Goal: Task Accomplishment & Management: Manage account settings

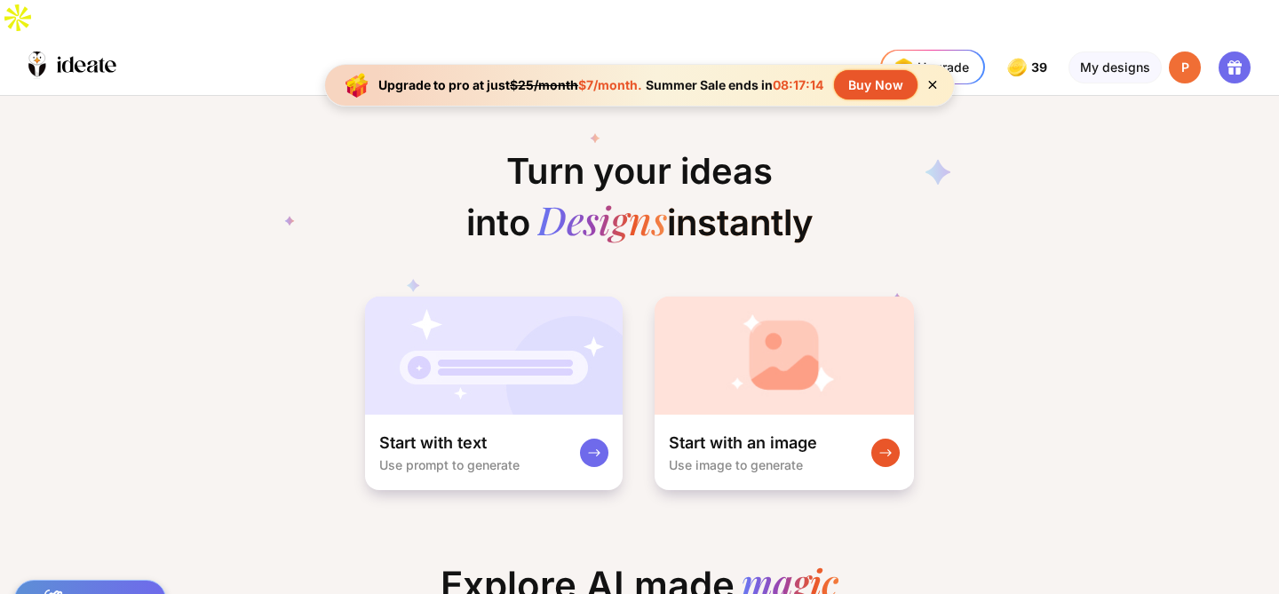
click at [1177, 52] on div "P" at bounding box center [1185, 68] width 32 height 32
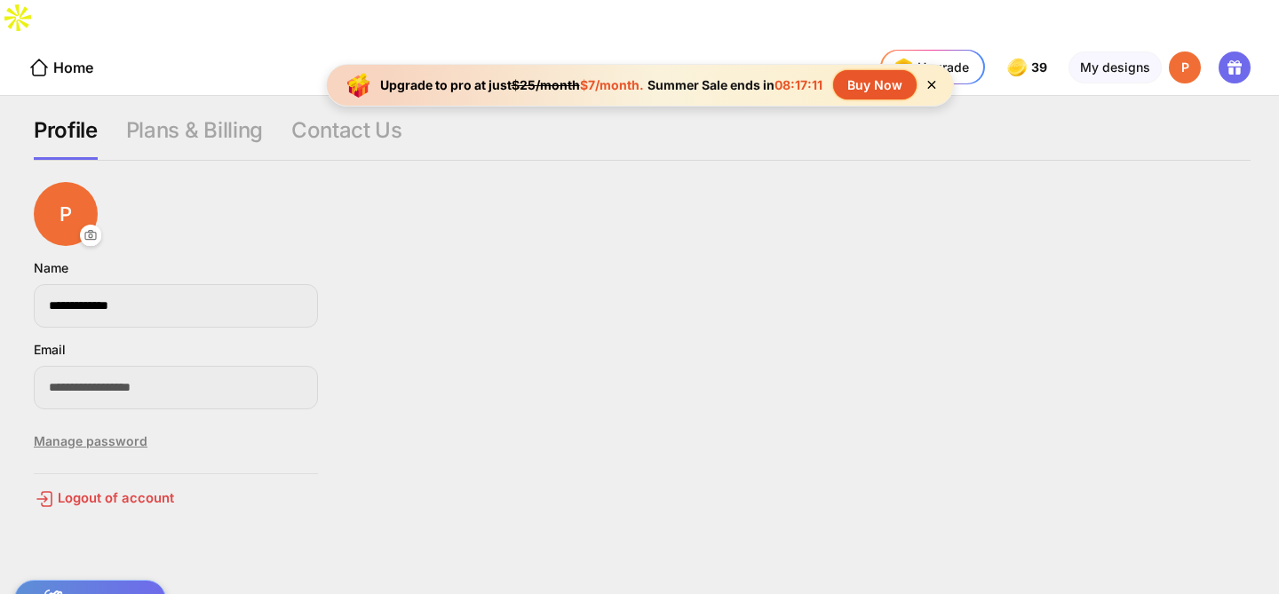
click at [115, 424] on div "Manage password" at bounding box center [176, 442] width 284 height 36
click at [934, 81] on icon at bounding box center [934, 84] width 15 height 15
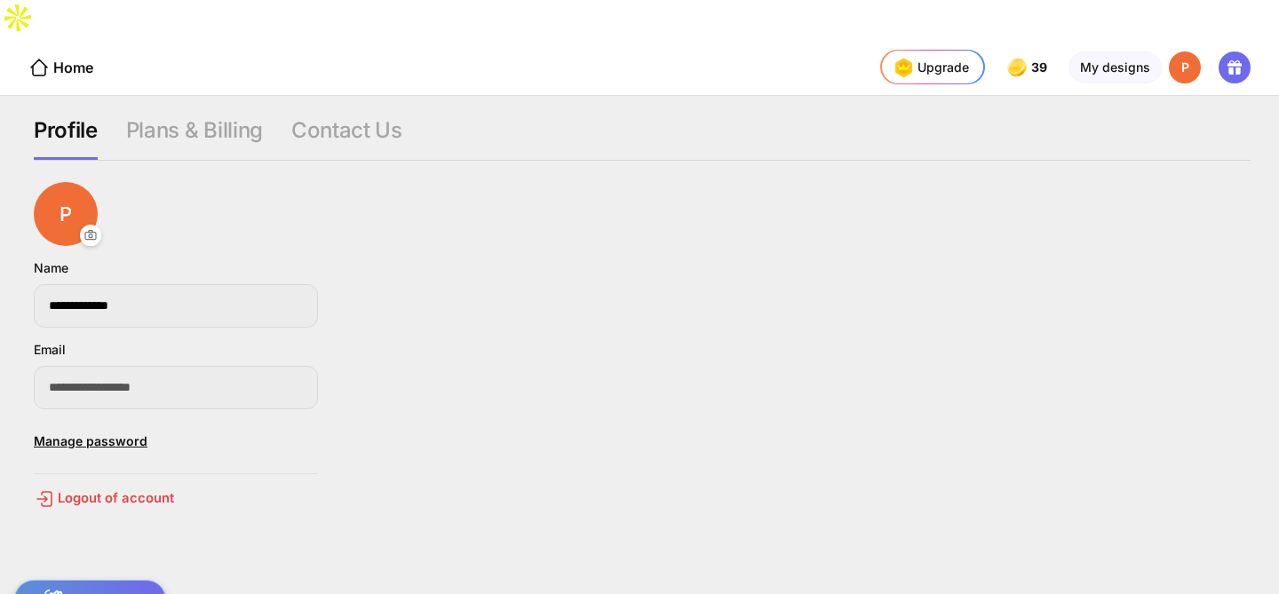
click at [76, 117] on div "Profile" at bounding box center [66, 138] width 64 height 43
click at [87, 424] on div "Manage password" at bounding box center [176, 442] width 284 height 36
click at [69, 57] on div "Home" at bounding box center [60, 67] width 65 height 21
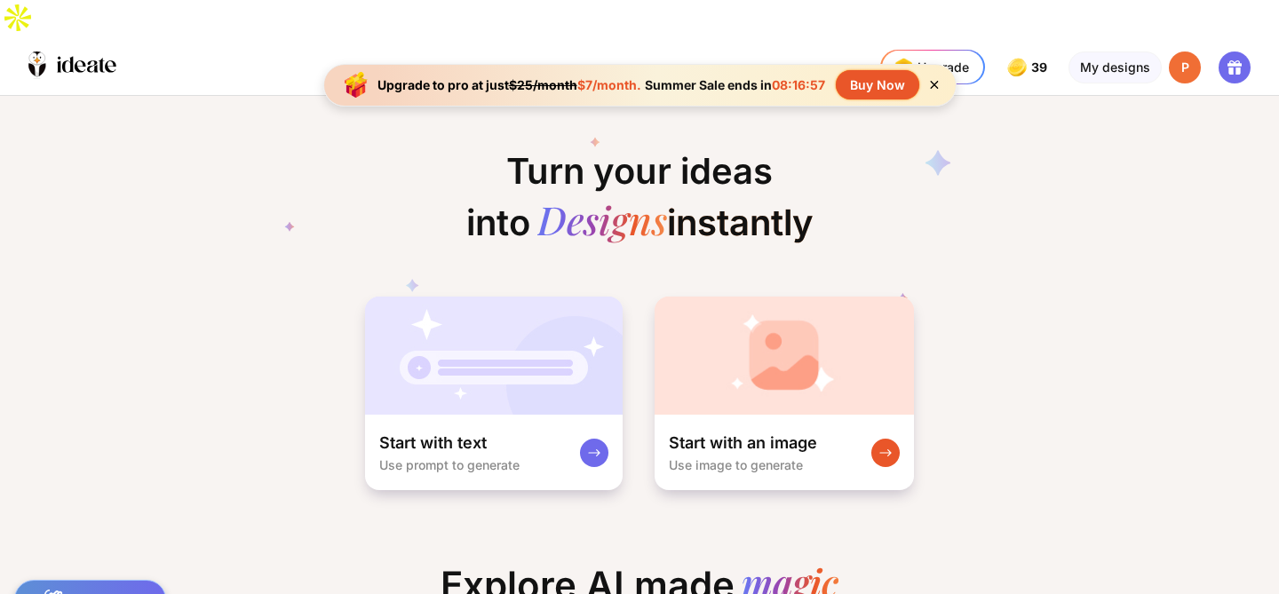
click at [1187, 52] on div "P" at bounding box center [1185, 68] width 32 height 32
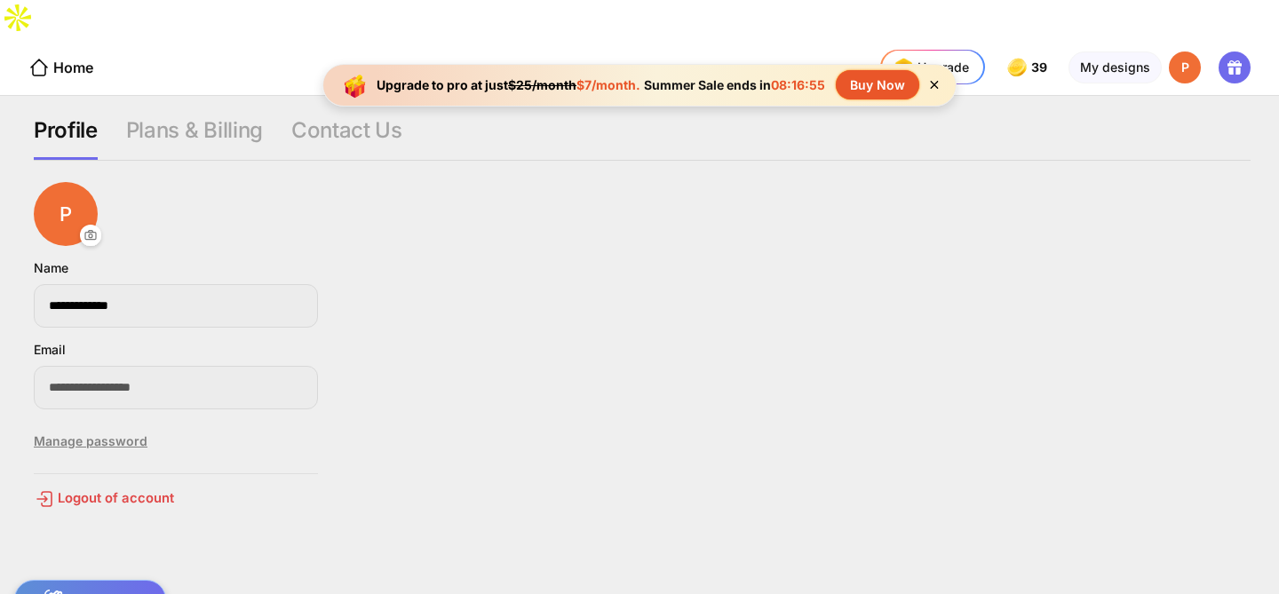
click at [84, 424] on div "Manage password" at bounding box center [176, 442] width 284 height 36
click at [934, 84] on icon at bounding box center [935, 85] width 8 height 8
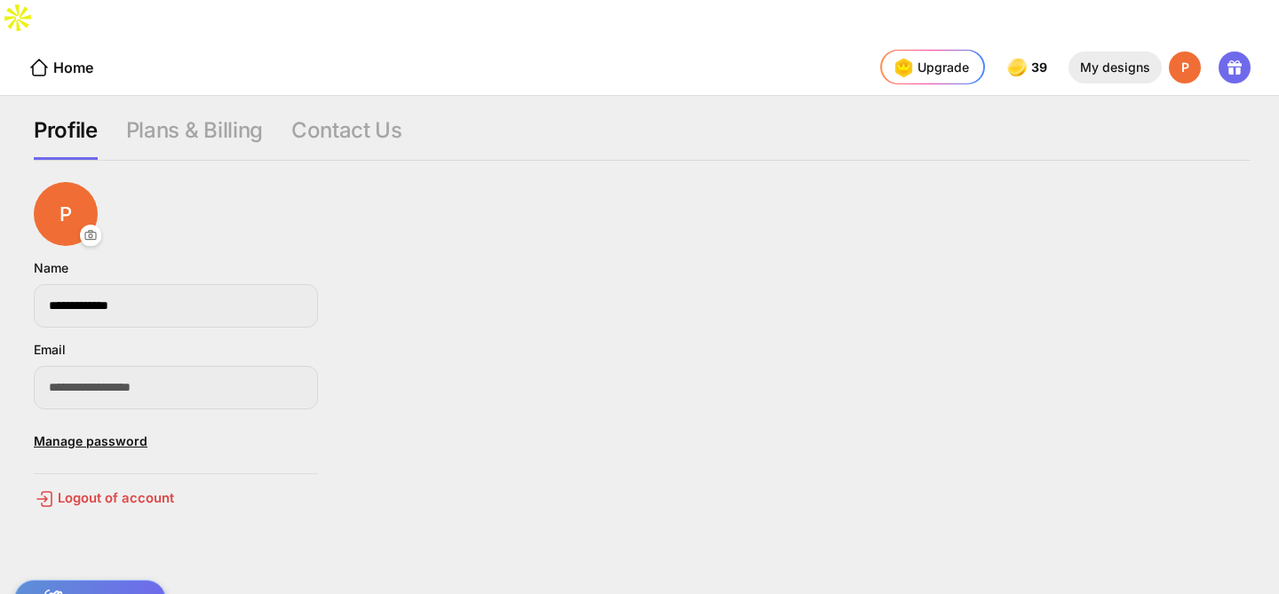
click at [1096, 52] on div "My designs" at bounding box center [1115, 68] width 93 height 32
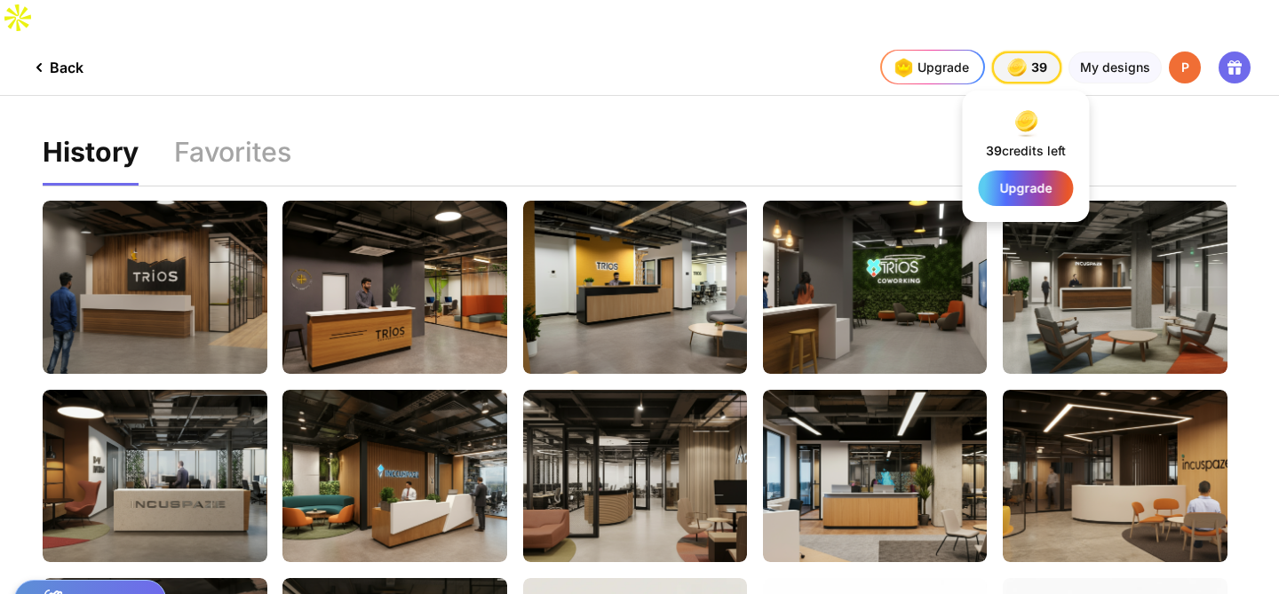
click at [1036, 60] on span "39" at bounding box center [1042, 67] width 20 height 14
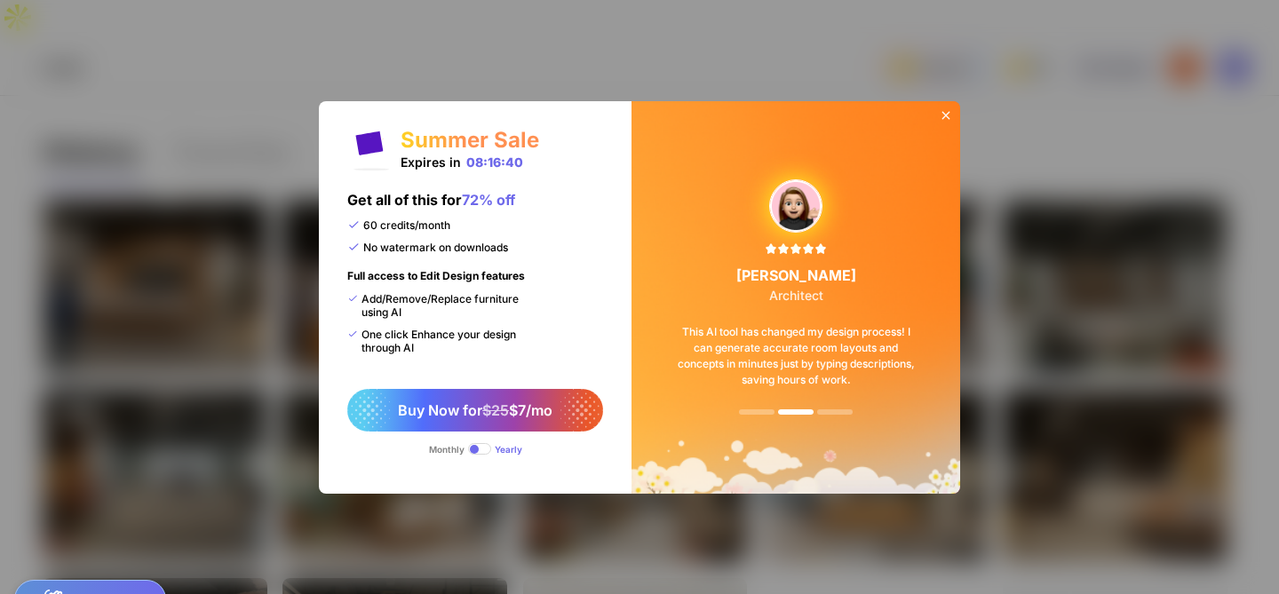
click at [951, 114] on icon at bounding box center [946, 115] width 14 height 14
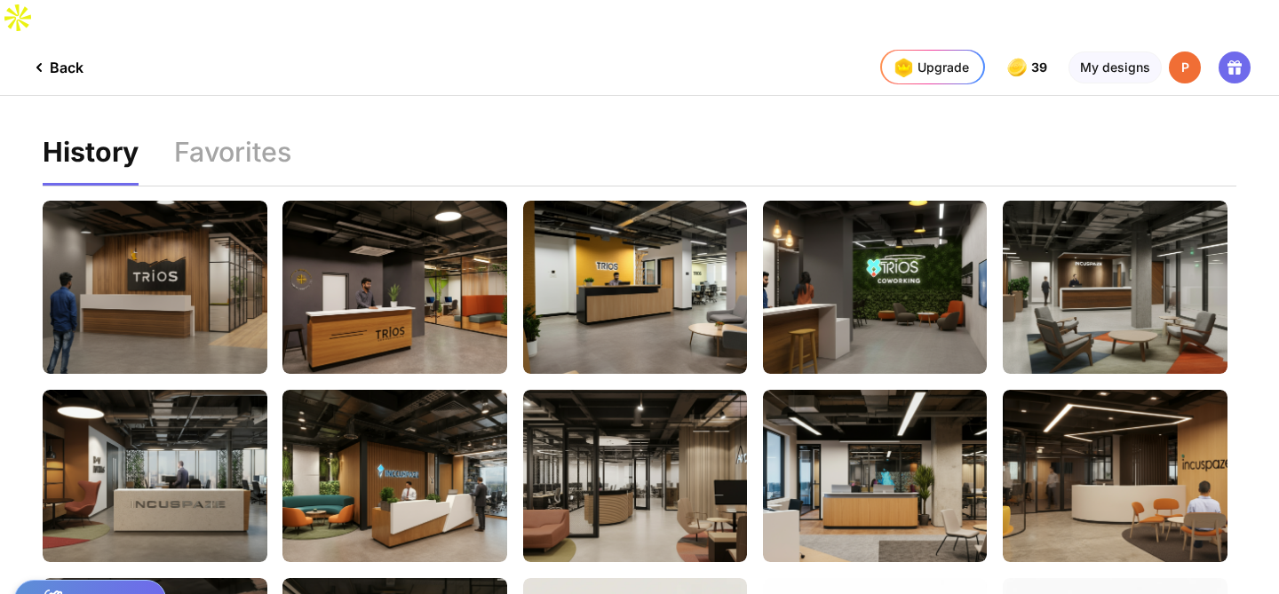
click at [56, 57] on div "Back" at bounding box center [55, 67] width 55 height 21
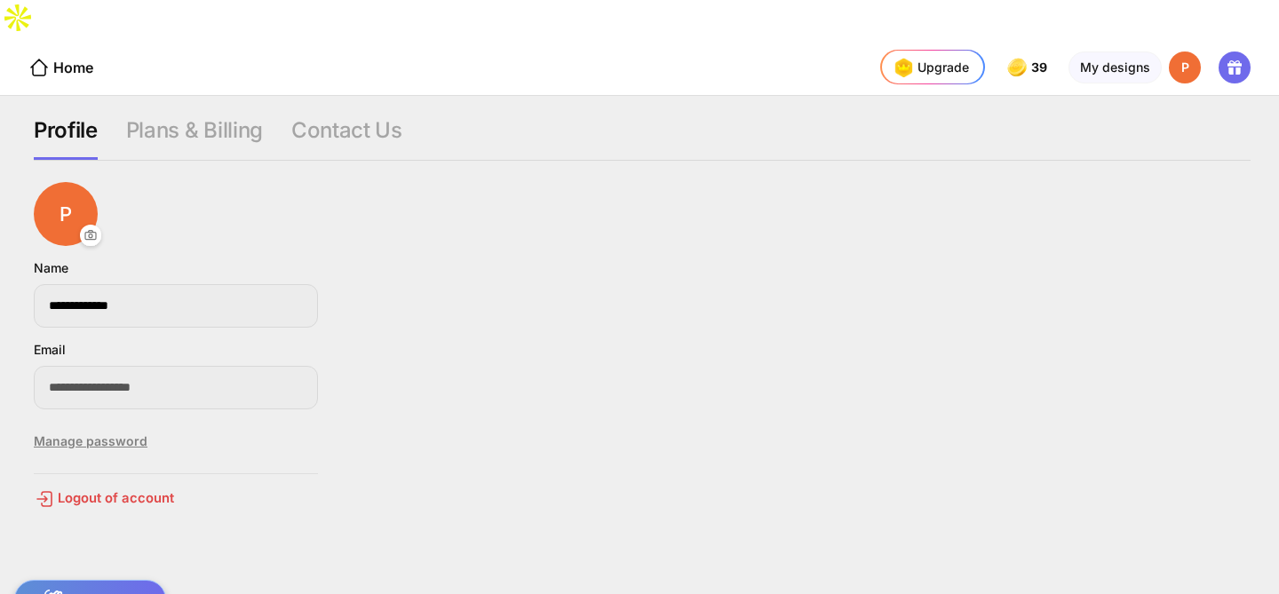
click at [97, 424] on div "Manage password" at bounding box center [176, 442] width 284 height 36
click at [180, 117] on div "Plans & Billing" at bounding box center [194, 138] width 137 height 43
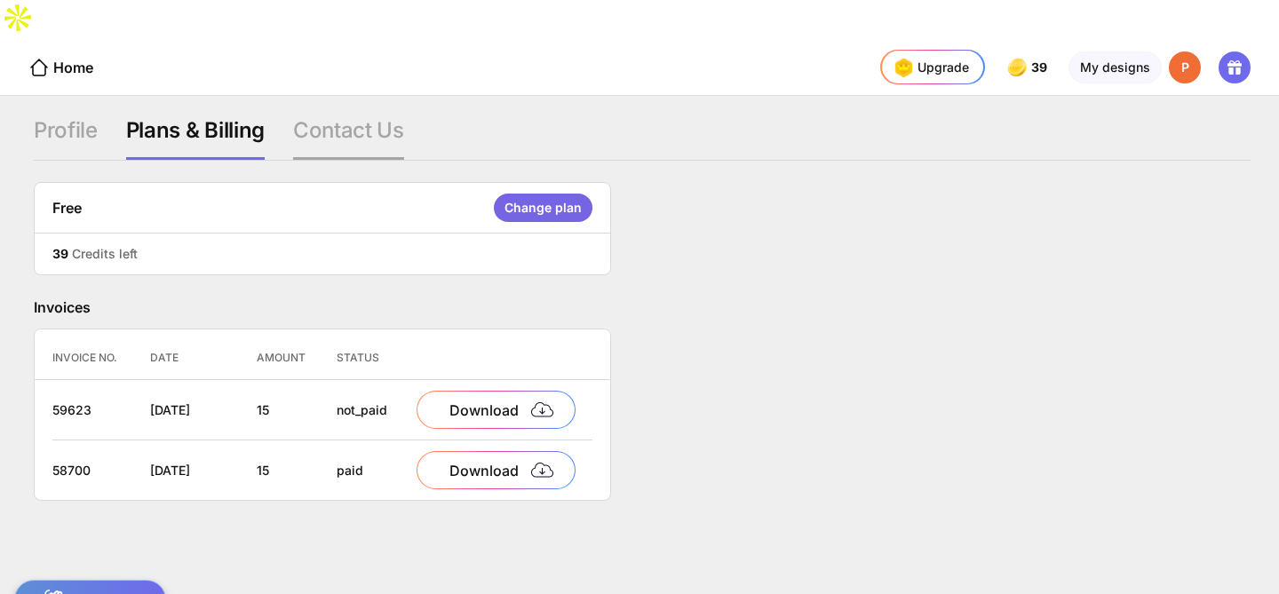
click at [323, 117] on div "Contact Us" at bounding box center [348, 138] width 111 height 43
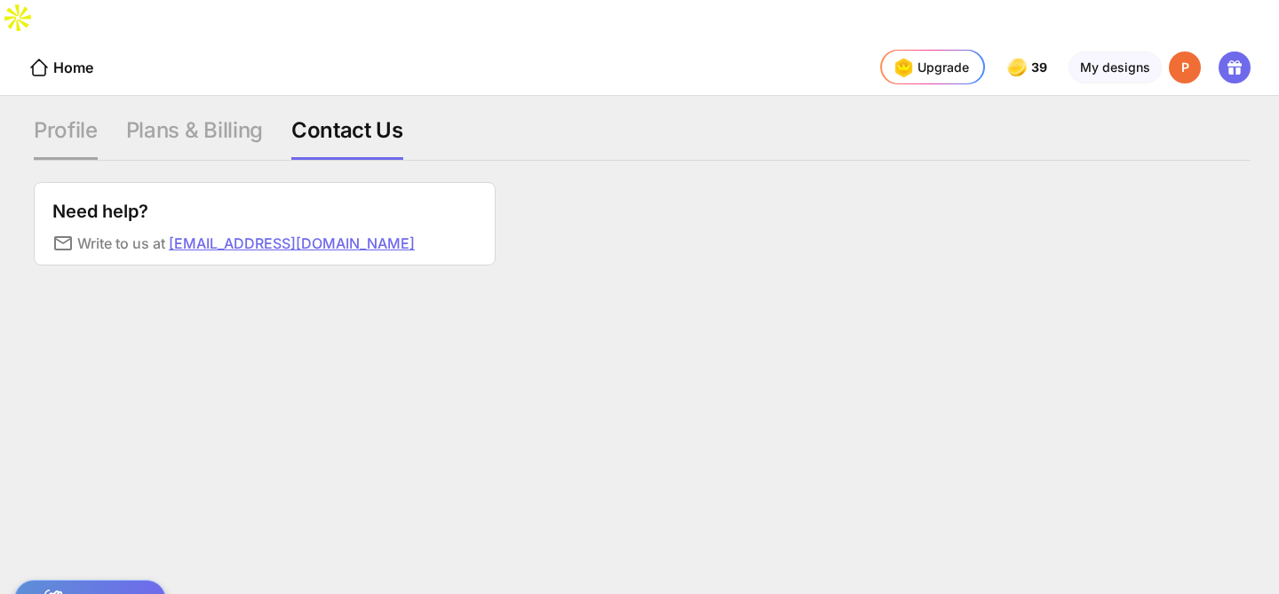
click at [86, 117] on div "Profile" at bounding box center [66, 138] width 64 height 43
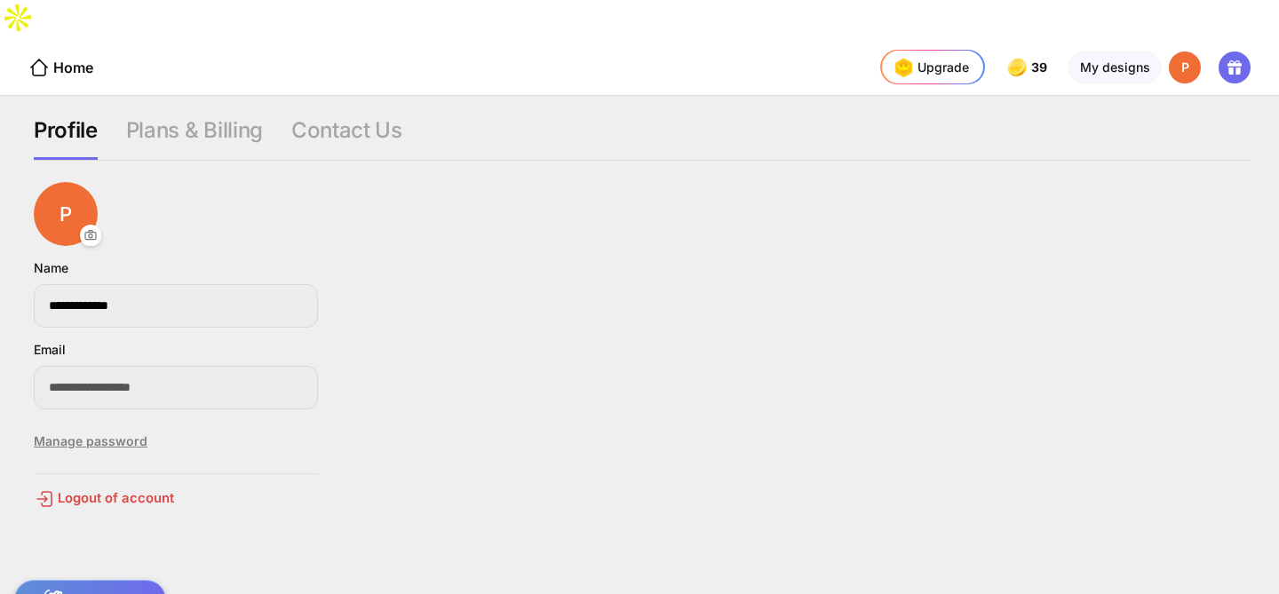
click at [113, 424] on div "Manage password" at bounding box center [176, 442] width 284 height 36
click at [100, 489] on div "Logout of account" at bounding box center [176, 499] width 284 height 21
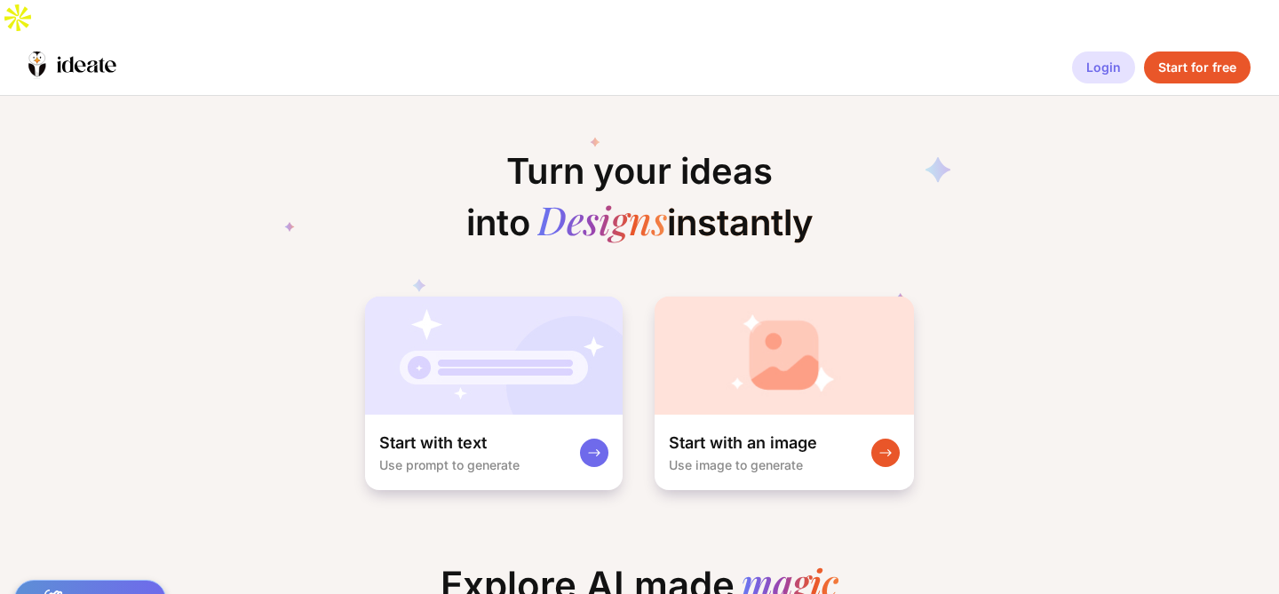
click at [1107, 52] on div "Login" at bounding box center [1103, 68] width 63 height 32
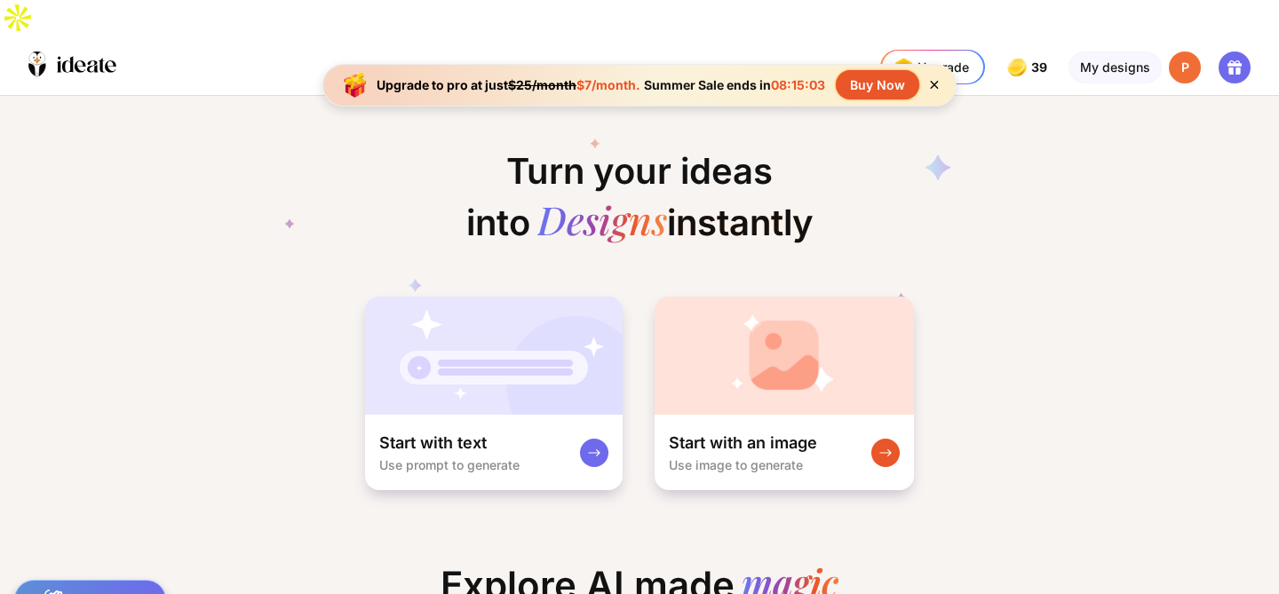
click at [937, 83] on icon at bounding box center [935, 85] width 8 height 8
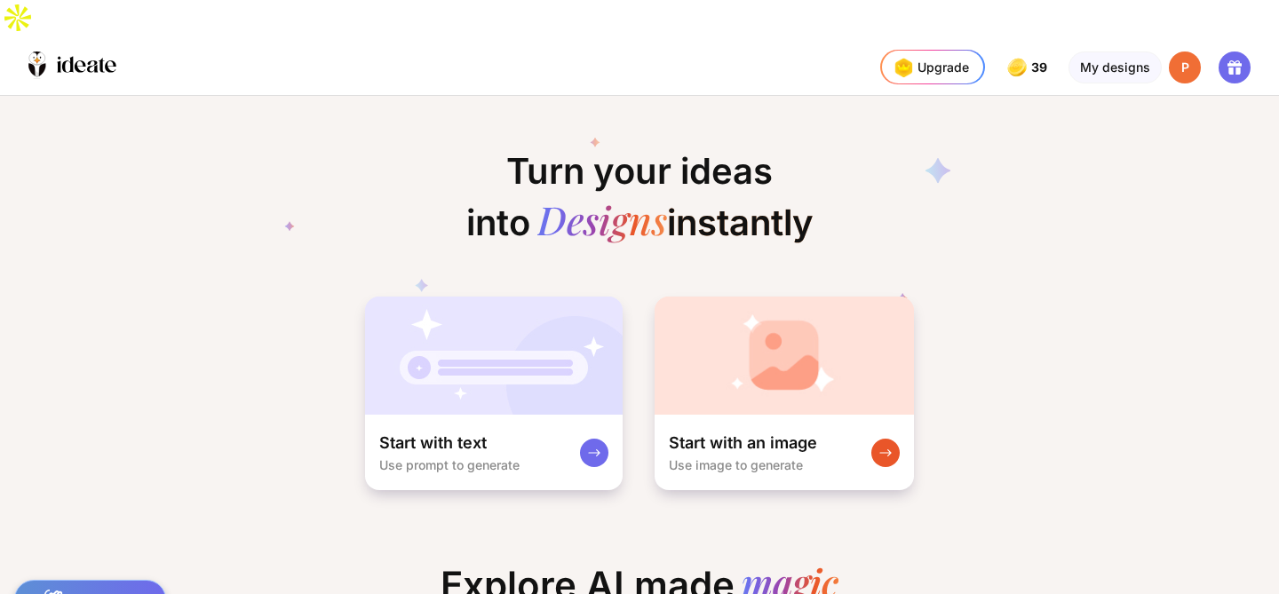
scroll to position [0, 396]
